Goal: Find contact information: Find contact information

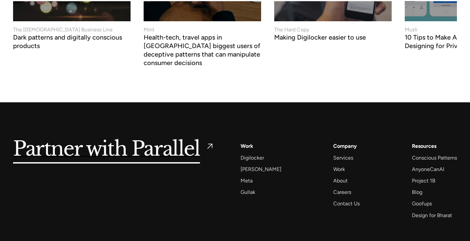
scroll to position [2658, 0]
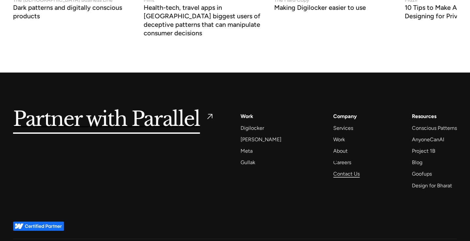
click at [334, 169] on div "Contact Us" at bounding box center [346, 173] width 26 height 9
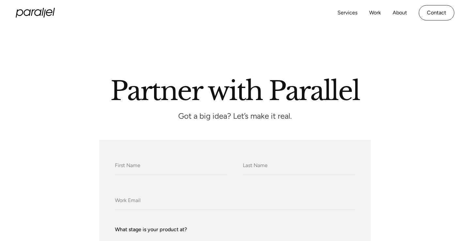
click at [36, 9] on icon "home" at bounding box center [35, 13] width 39 height 10
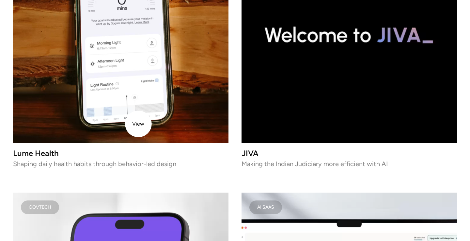
scroll to position [1085, 0]
